Goal: Transaction & Acquisition: Download file/media

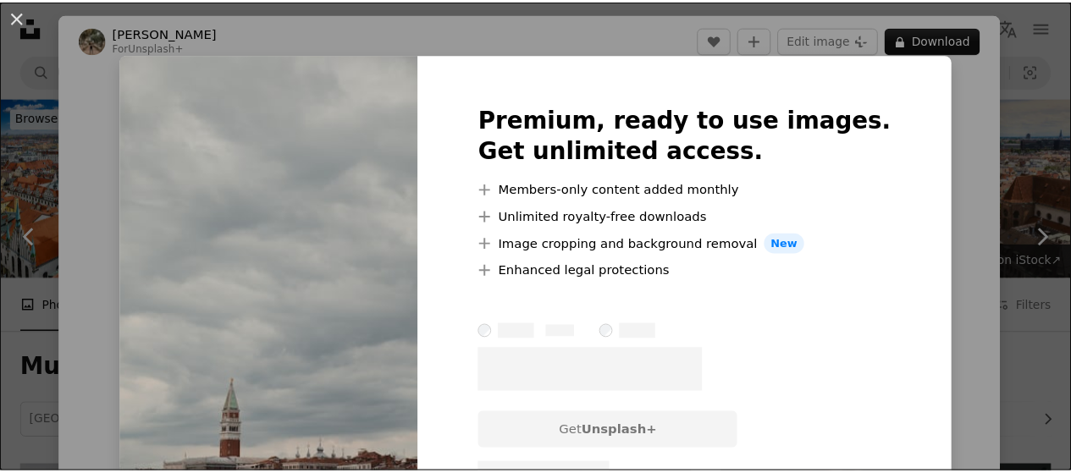
scroll to position [920, 0]
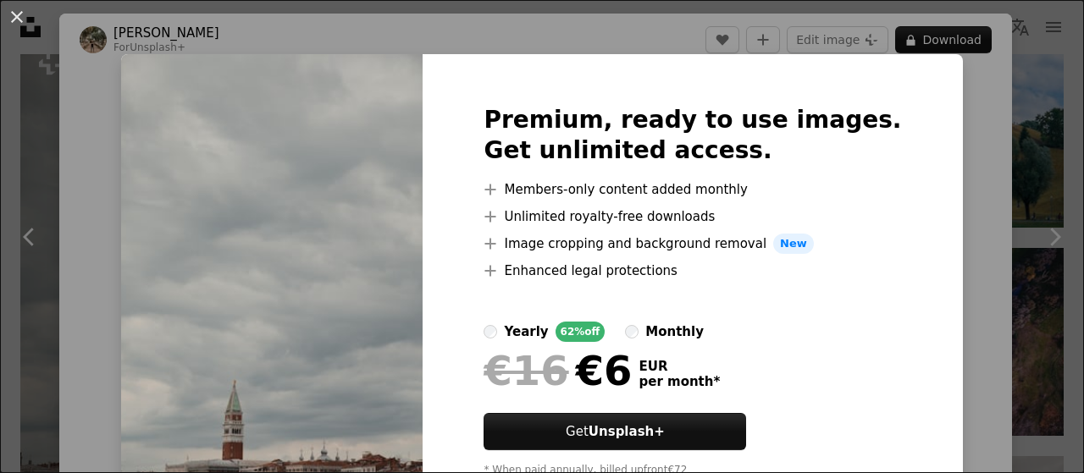
click at [1026, 105] on div "An X shape Premium, ready to use images. Get unlimited access. A plus sign Memb…" at bounding box center [542, 236] width 1084 height 473
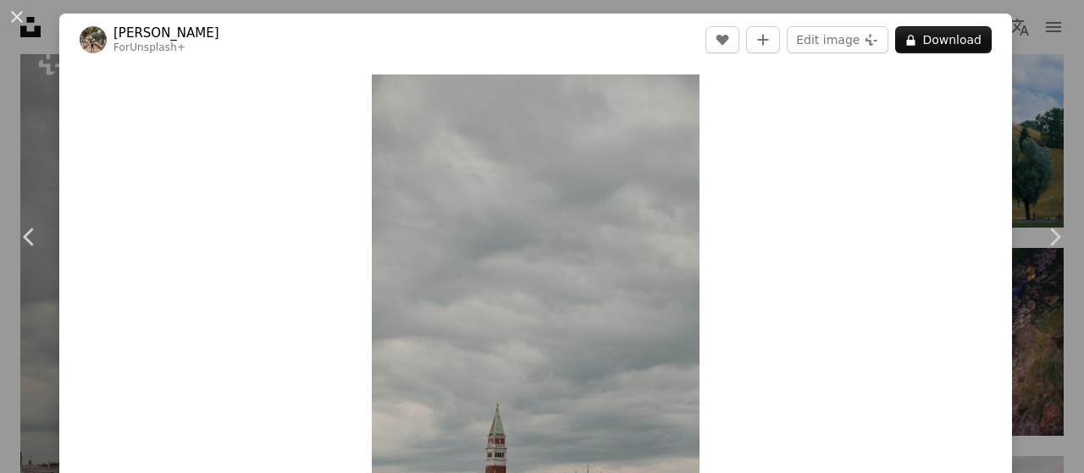
click at [1026, 105] on div "An X shape Chevron left Chevron right [PERSON_NAME] For Unsplash+ A heart A plu…" at bounding box center [542, 236] width 1084 height 473
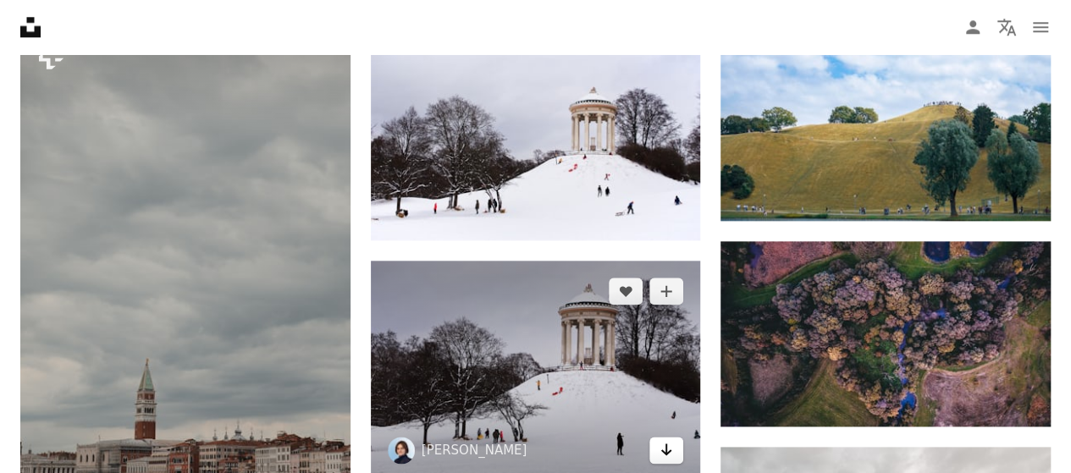
click at [660, 439] on icon "Arrow pointing down" at bounding box center [667, 449] width 14 height 20
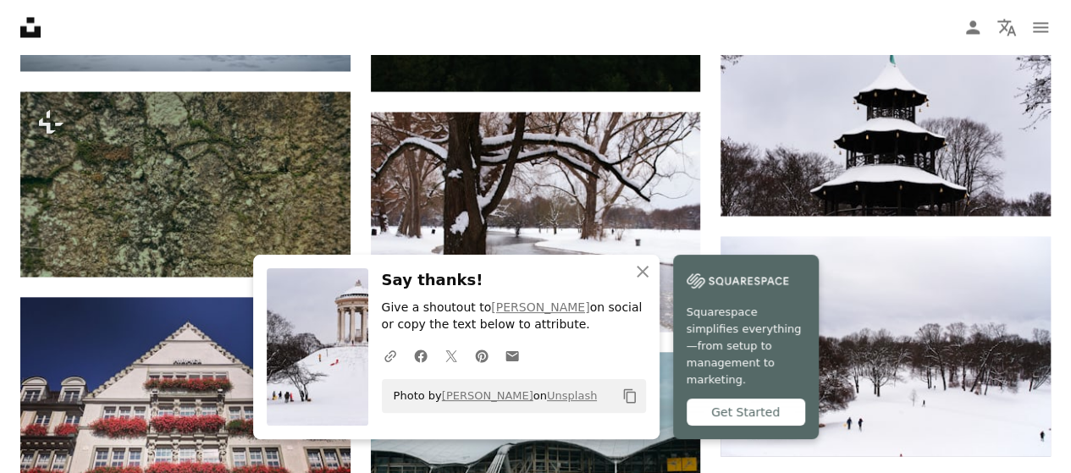
scroll to position [1578, 0]
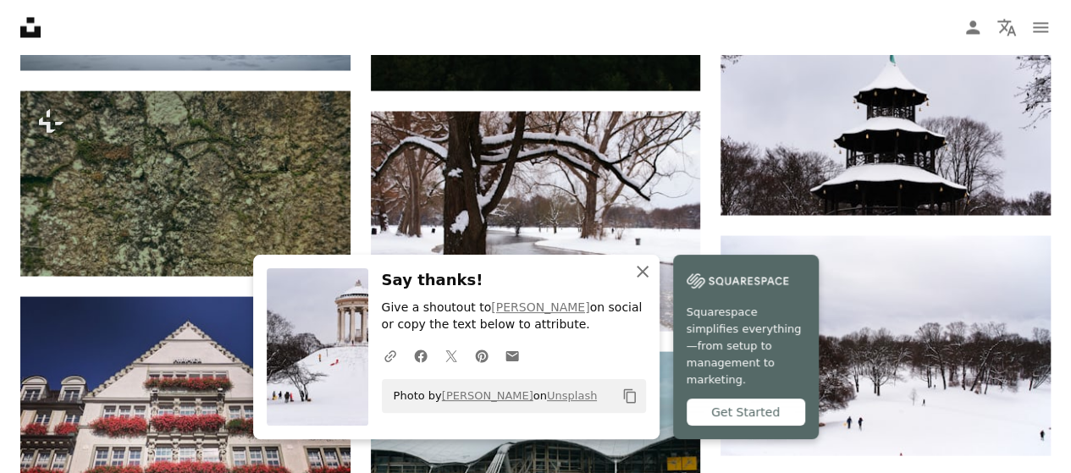
click at [653, 282] on icon "An X shape" at bounding box center [642, 272] width 20 height 20
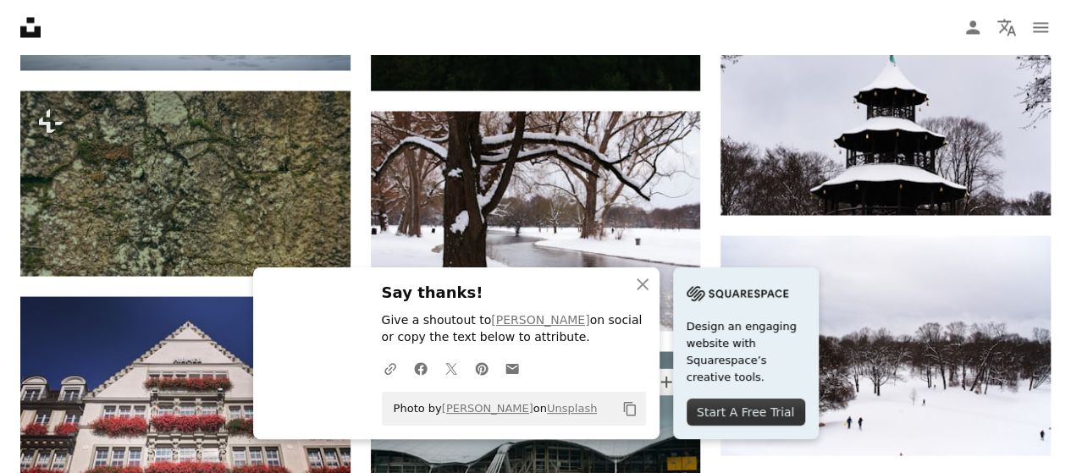
scroll to position [1913, 0]
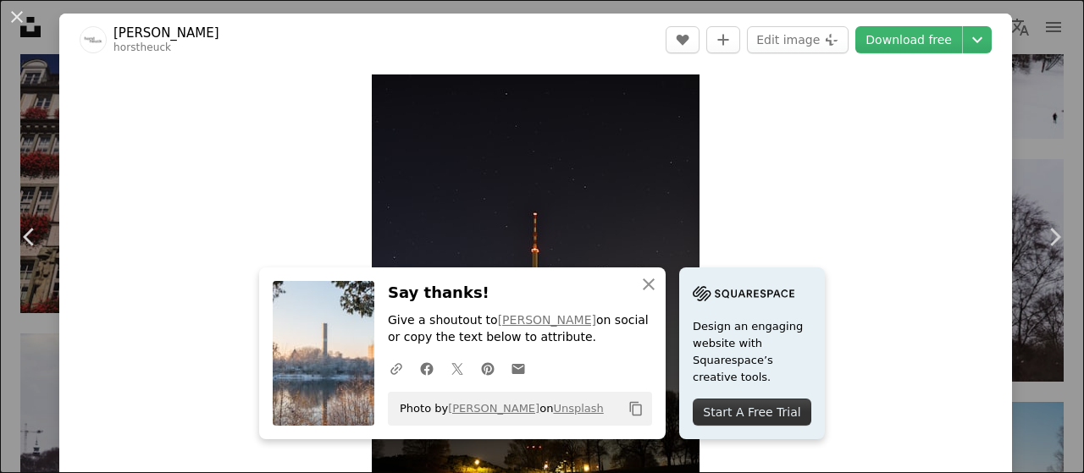
click at [1020, 96] on div "An X shape Chevron left Chevron right An X shape Close Say thanks! Give a shout…" at bounding box center [542, 236] width 1084 height 473
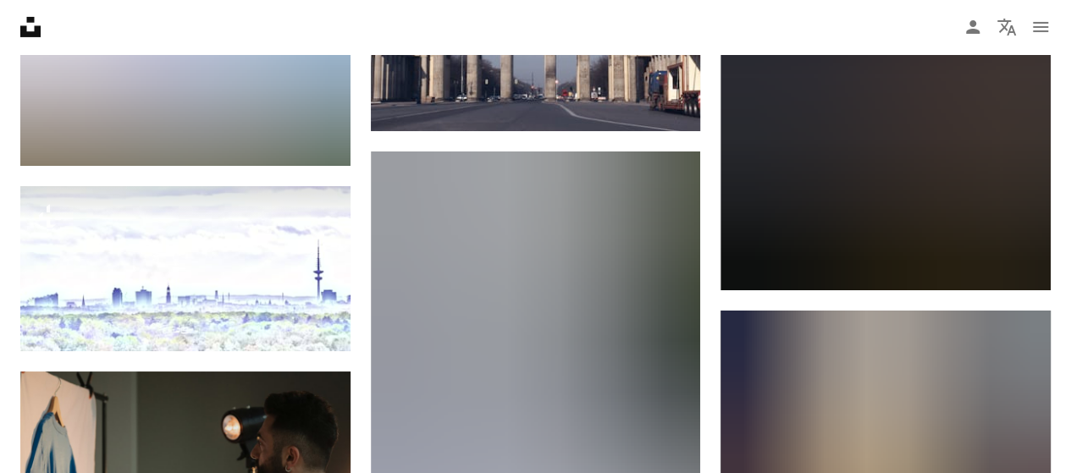
scroll to position [2969, 0]
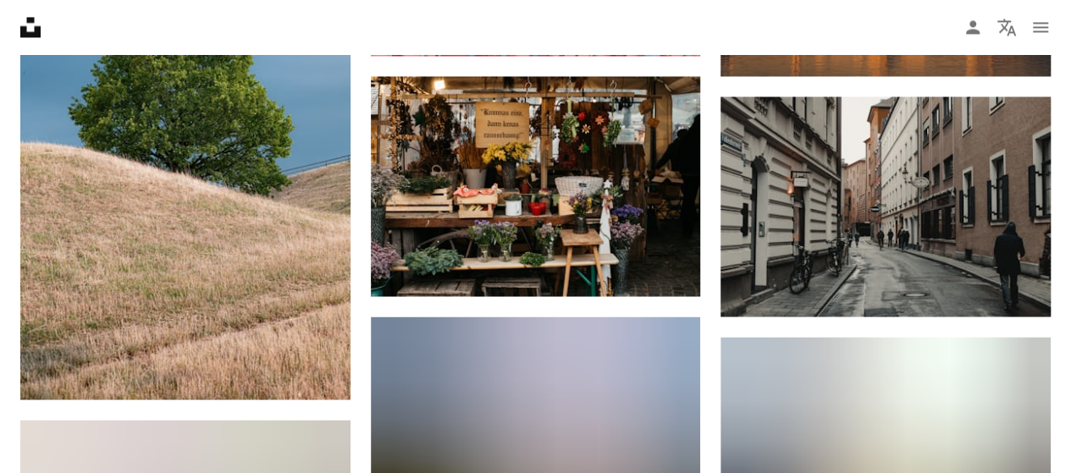
scroll to position [4587, 0]
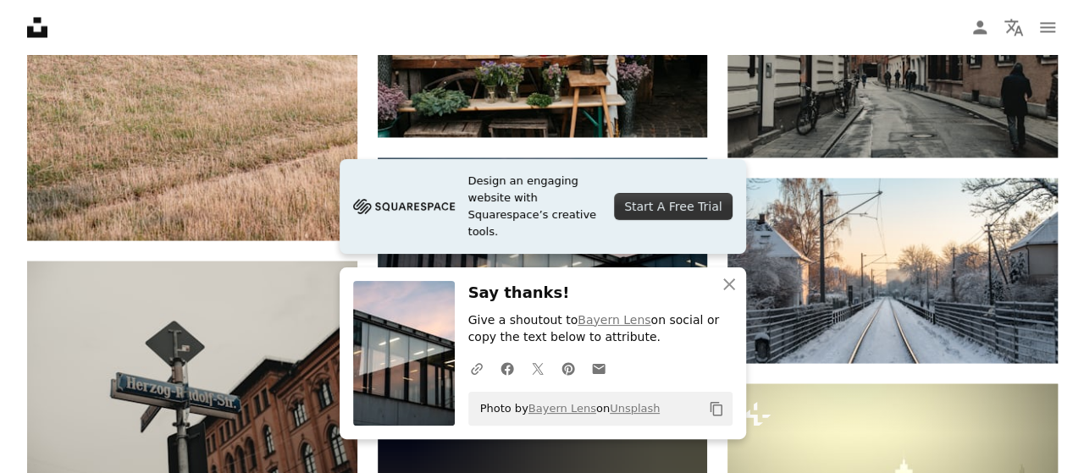
scroll to position [4651, 0]
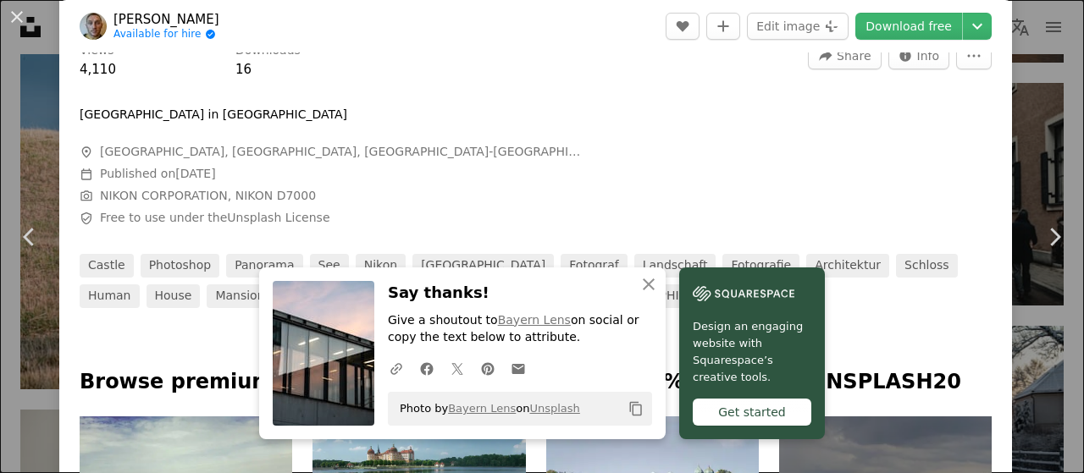
scroll to position [420, 0]
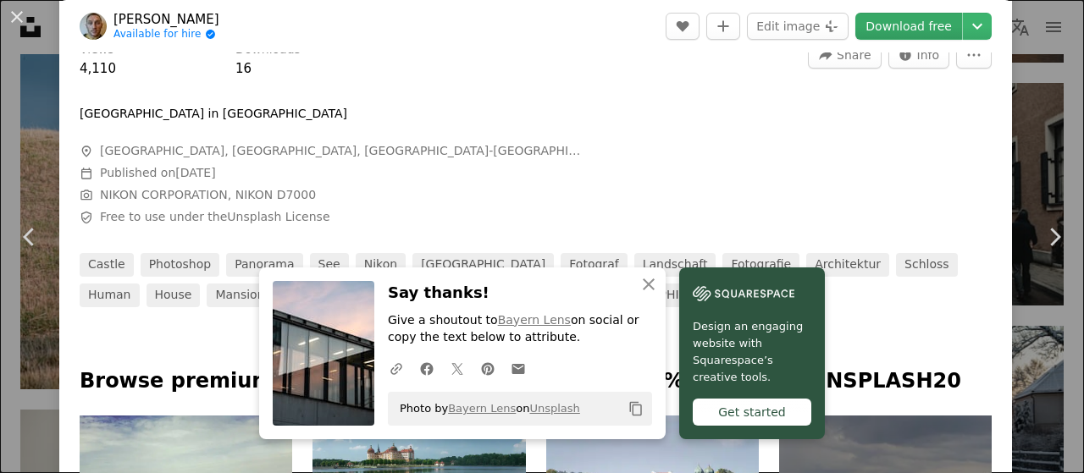
click at [888, 21] on link "Download free" at bounding box center [908, 26] width 107 height 27
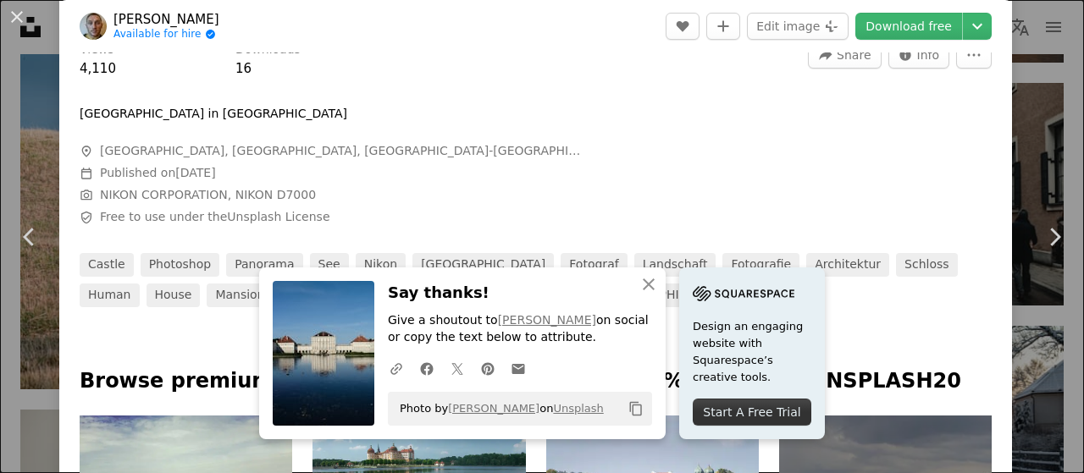
scroll to position [834, 0]
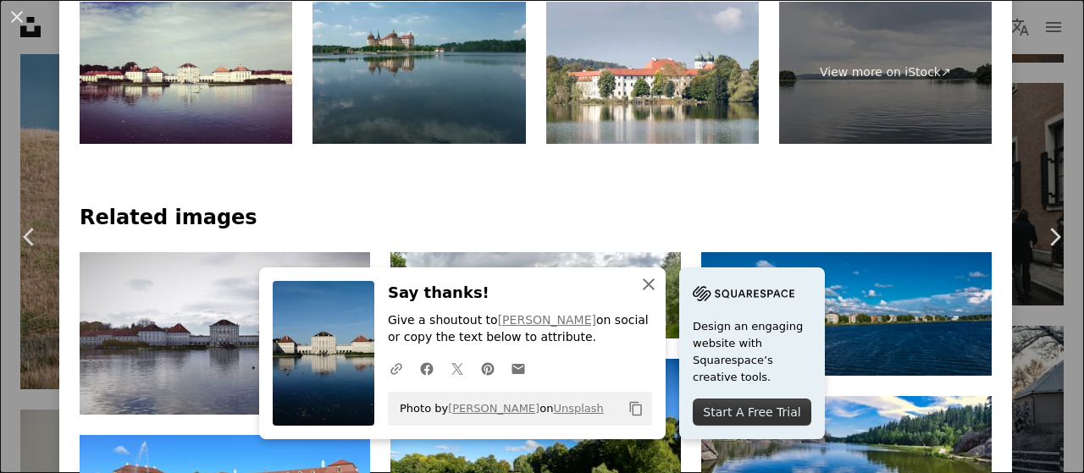
click at [665, 271] on button "An X shape Close" at bounding box center [649, 285] width 34 height 34
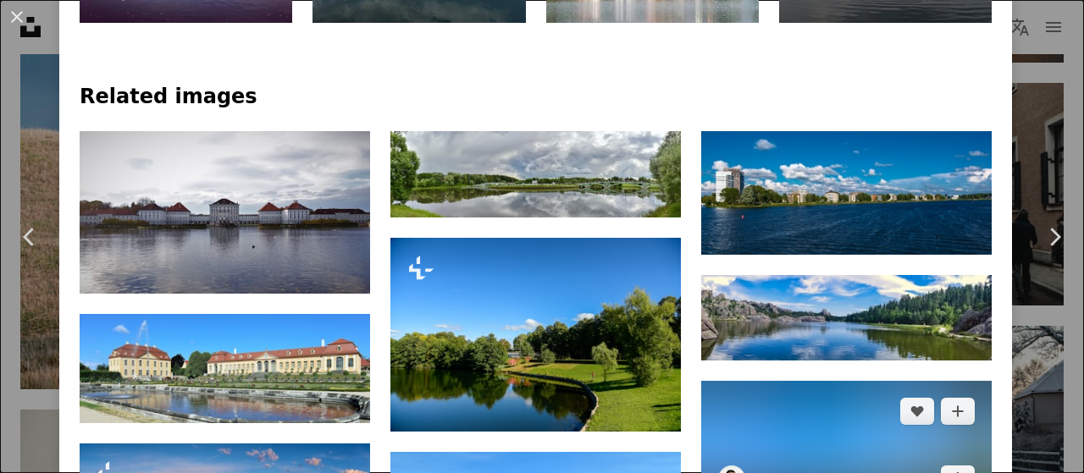
scroll to position [963, 0]
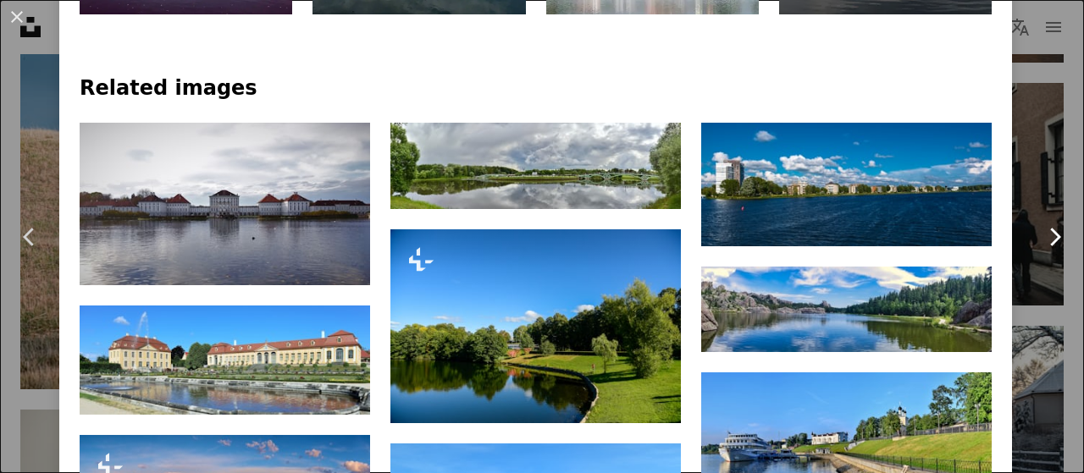
click at [1053, 315] on link "Chevron right" at bounding box center [1053, 237] width 59 height 163
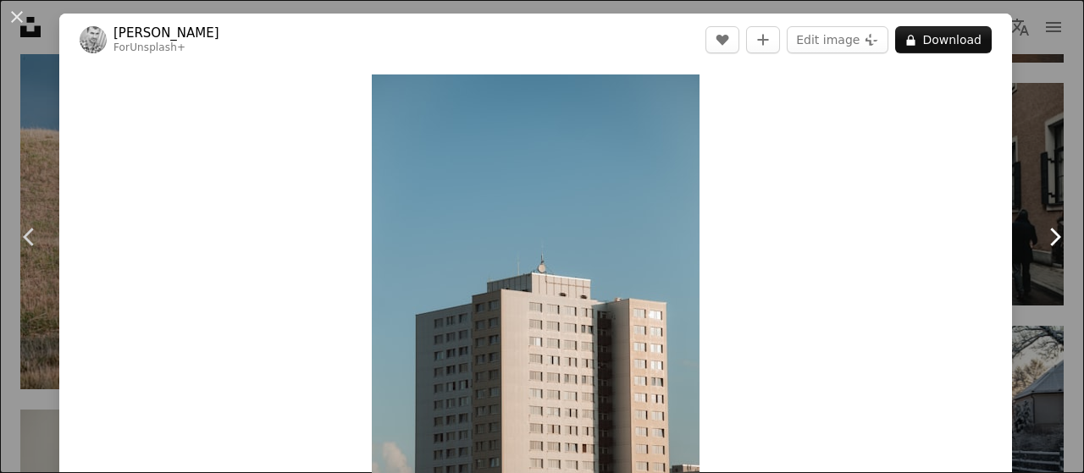
click at [1047, 192] on link "Chevron right" at bounding box center [1053, 237] width 59 height 163
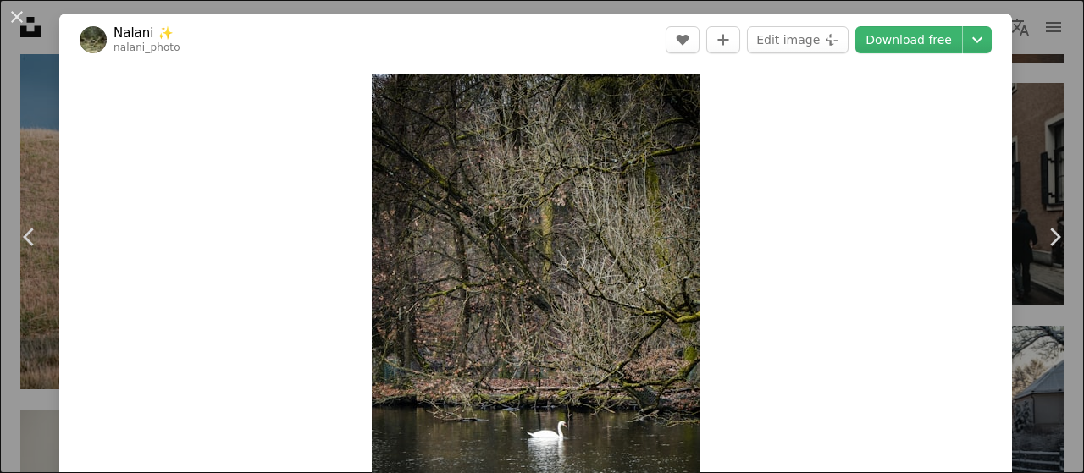
click at [1024, 59] on div "An X shape Chevron left Chevron right Nalani ✨️ nalani_photo A heart A plus sig…" at bounding box center [542, 236] width 1084 height 473
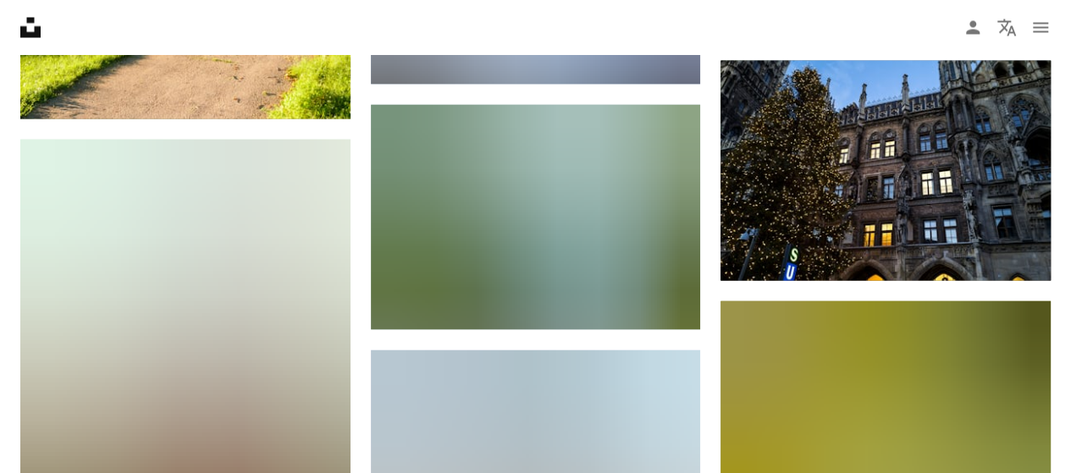
scroll to position [8085, 0]
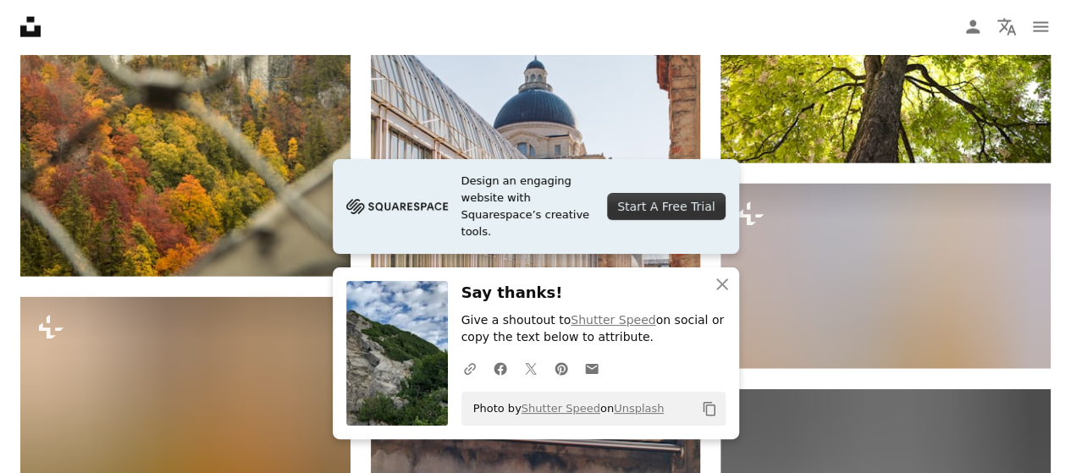
scroll to position [8383, 0]
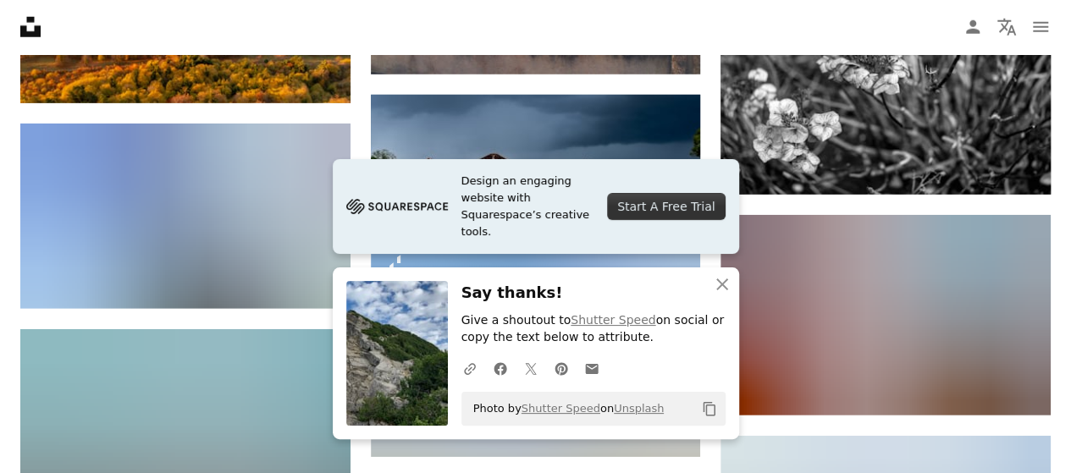
scroll to position [8798, 0]
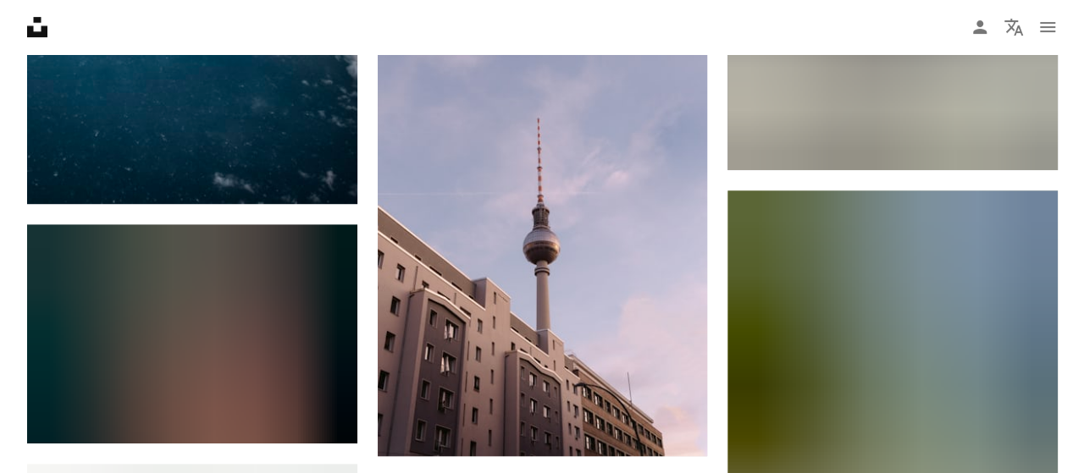
scroll to position [10024, 0]
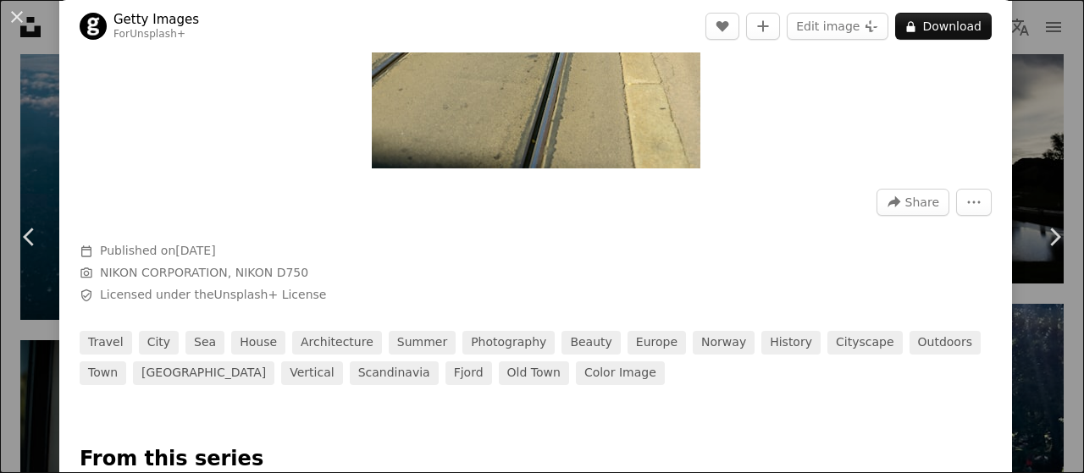
scroll to position [397, 0]
click at [0, 174] on link "Chevron left" at bounding box center [29, 237] width 59 height 163
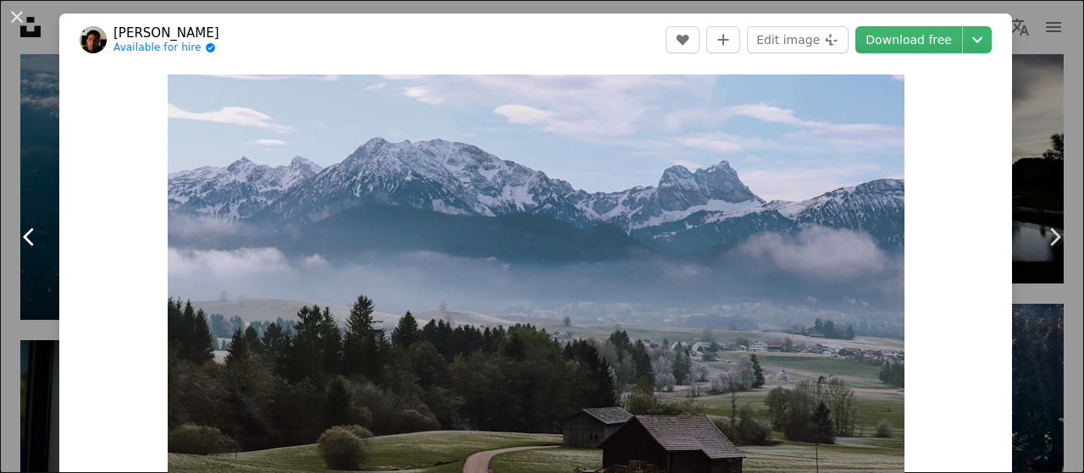
click at [0, 174] on link "Chevron left" at bounding box center [29, 237] width 59 height 163
